Goal: Task Accomplishment & Management: Complete application form

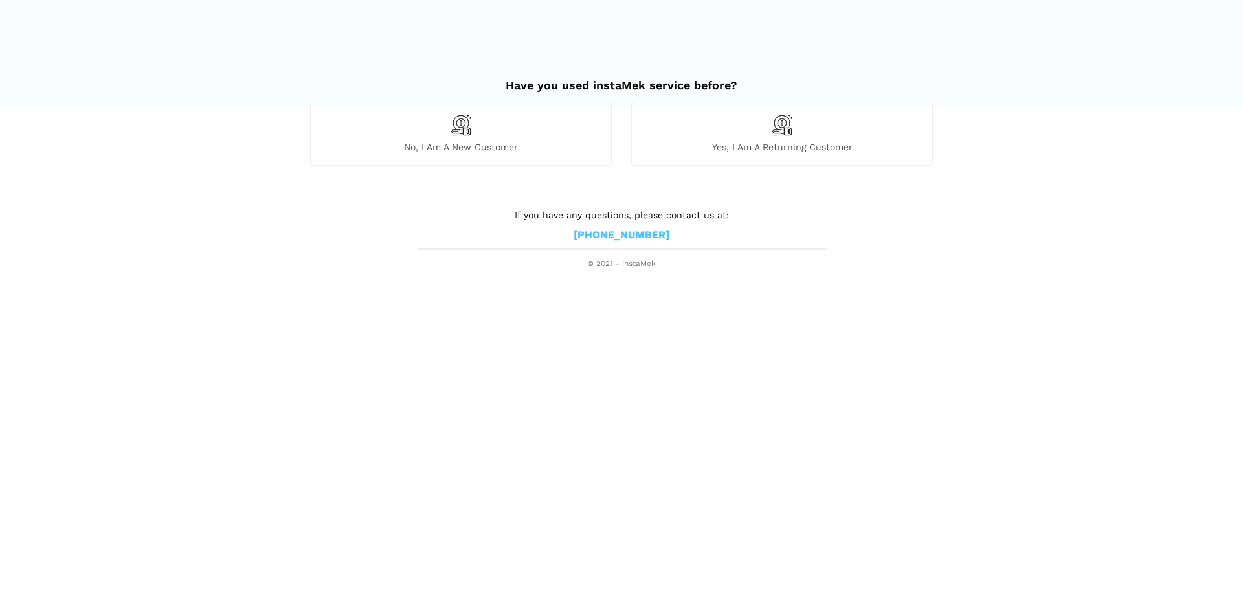
click at [474, 122] on div "No, I am a new customer" at bounding box center [461, 133] width 302 height 63
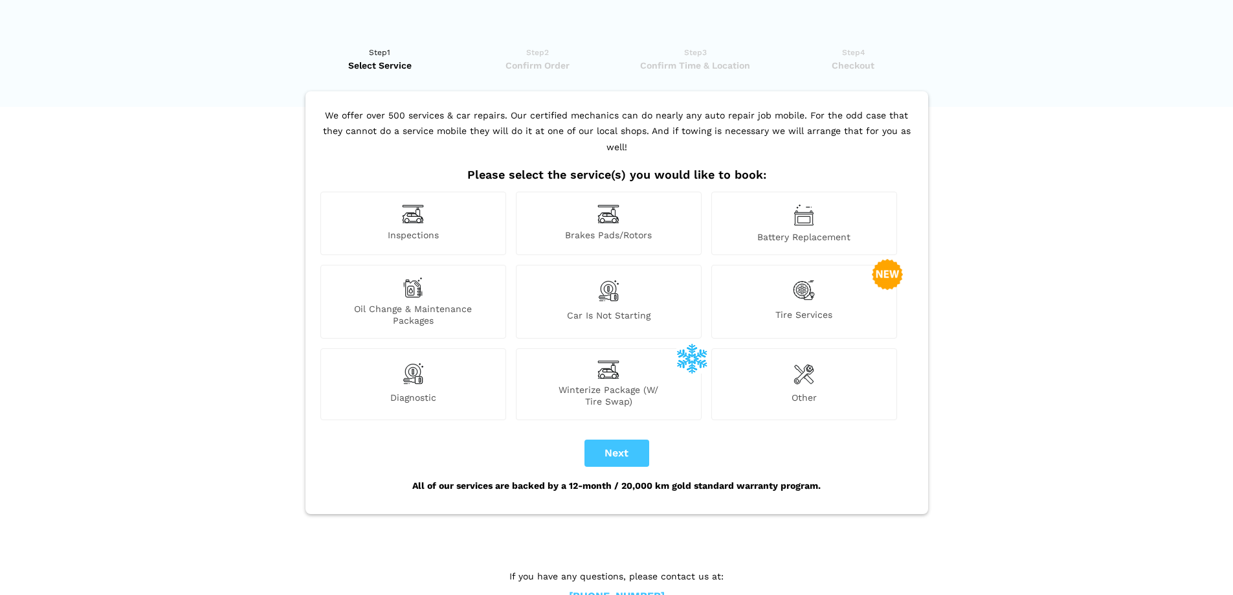
click at [796, 361] on img at bounding box center [804, 374] width 21 height 26
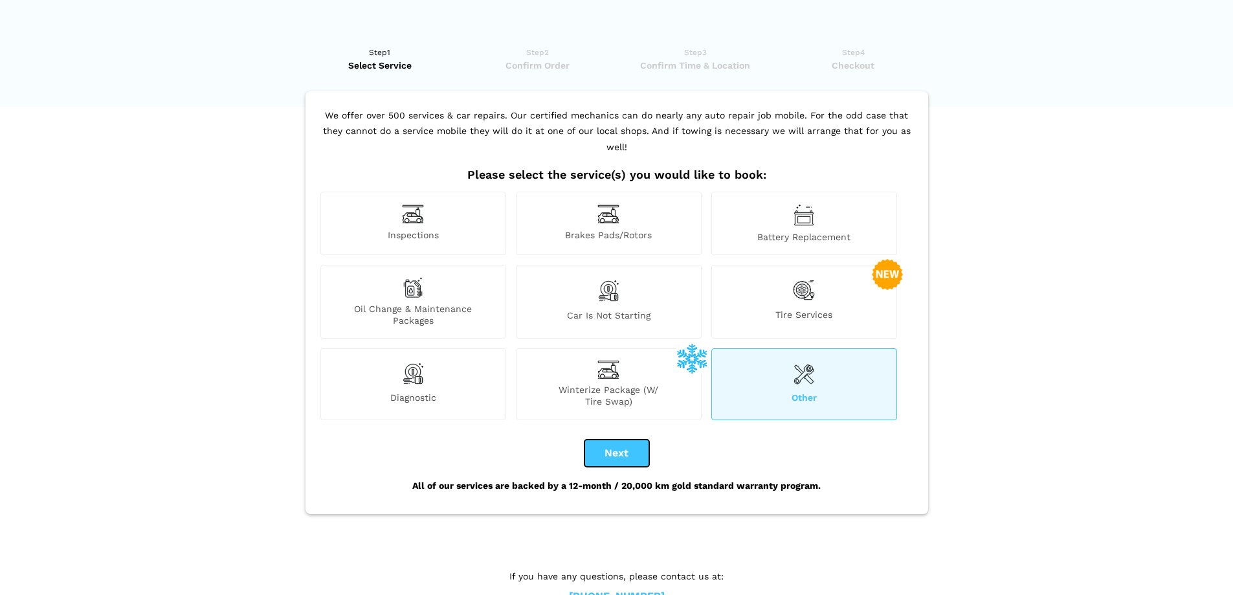
click at [616, 440] on button "Next" at bounding box center [617, 453] width 65 height 27
checkbox input "true"
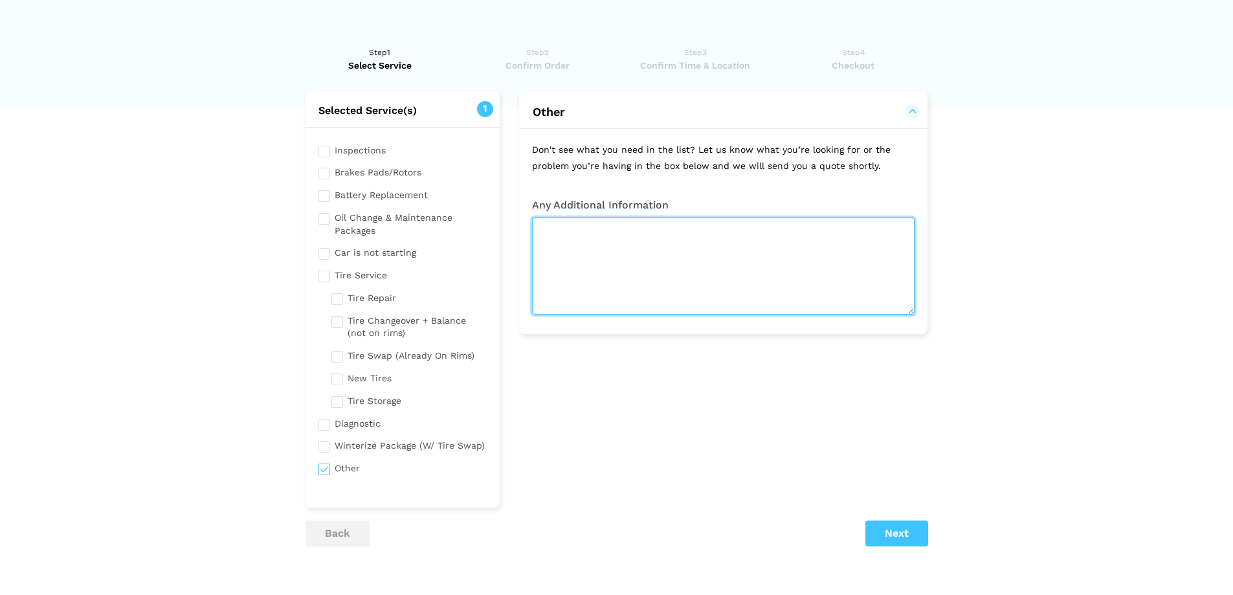
click at [661, 240] on textarea at bounding box center [723, 266] width 383 height 97
type textarea "z"
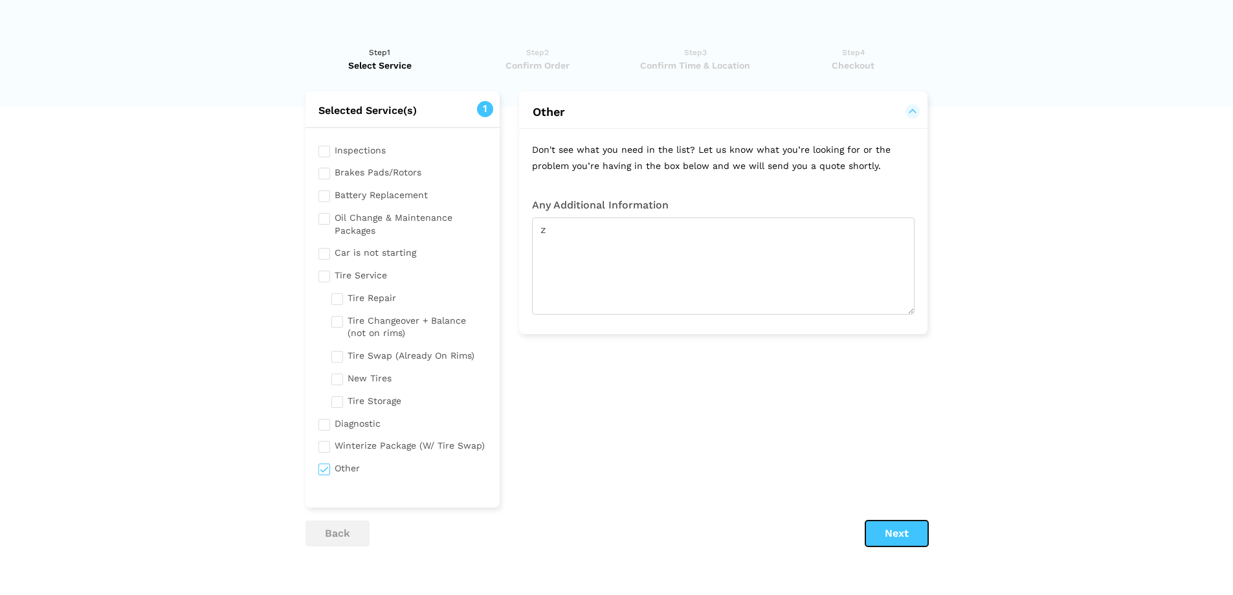
click at [877, 530] on button "Next" at bounding box center [897, 534] width 63 height 26
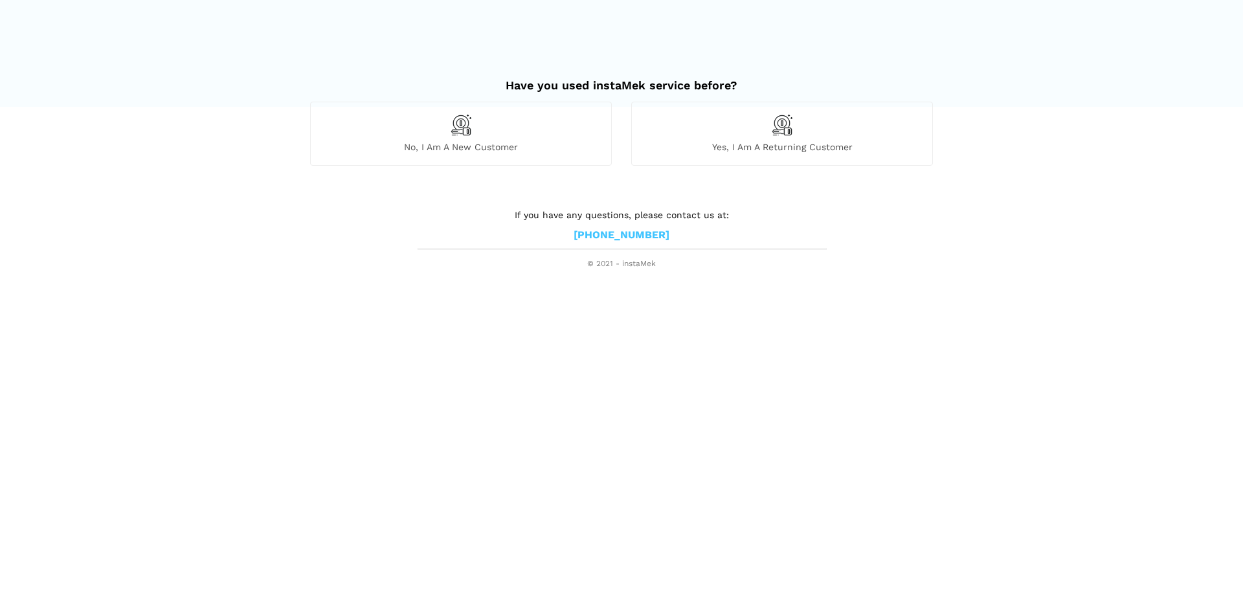
click at [464, 125] on img at bounding box center [461, 125] width 22 height 22
